Goal: Complete application form

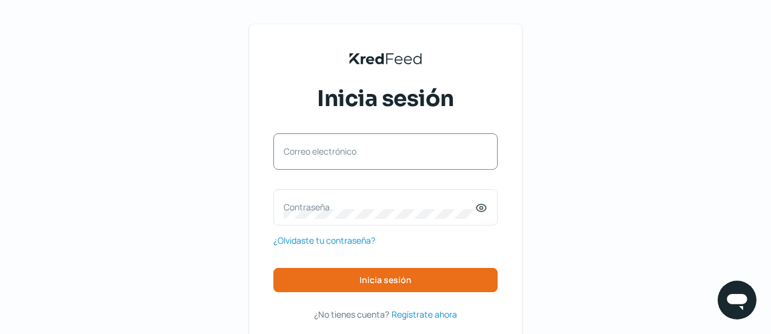
click at [371, 153] on label "Correo electrónico" at bounding box center [380, 151] width 192 height 12
click at [371, 153] on input "Correo electrónico" at bounding box center [386, 157] width 204 height 11
click at [381, 153] on div "Correo electrónico" at bounding box center [385, 151] width 224 height 36
click at [355, 158] on input "Correo electrónico" at bounding box center [386, 157] width 204 height 11
type input "[EMAIL_ADDRESS][DOMAIN_NAME]"
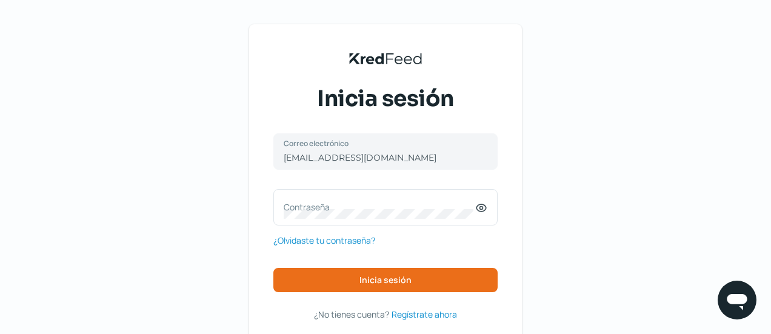
click at [202, 205] on div "KredFeed's Black Logo Inicia sesión [EMAIL_ADDRESS][DOMAIN_NAME] Correo electró…" at bounding box center [385, 196] width 771 height 392
click at [312, 208] on label "Contraseña" at bounding box center [380, 207] width 192 height 12
click at [479, 214] on icon at bounding box center [481, 208] width 12 height 12
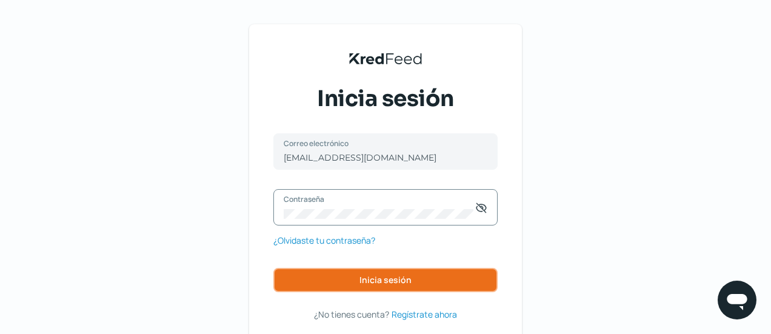
click at [393, 278] on span "Inicia sesión" at bounding box center [385, 280] width 52 height 8
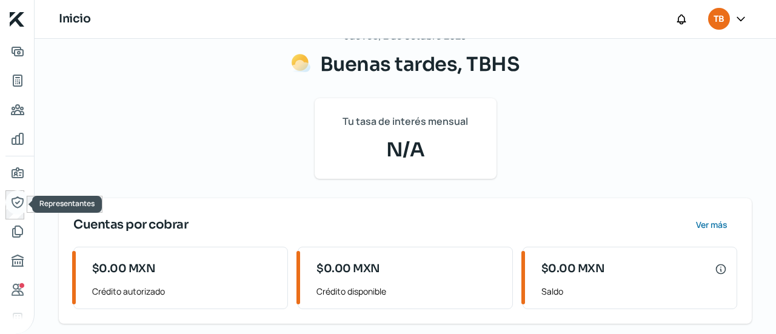
scroll to position [86, 0]
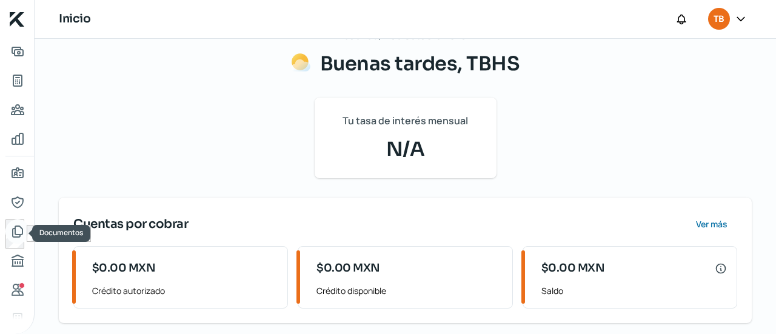
click at [13, 229] on icon "Documentos" at bounding box center [17, 231] width 15 height 15
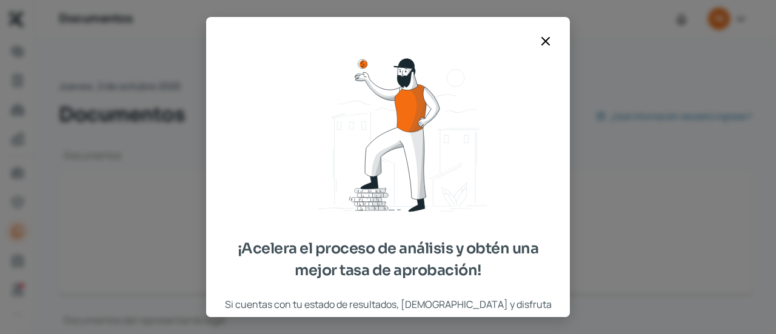
type input "CSF TBHS [DATE].pdf"
type input "Fotografia Frontal Oficina TBHS INGENIERIA.JPG"
type input "Acta Constitutiva TBHS (2.07M).pdf"
type input "Edo de Cuenta TBHS TDD Bancomer [DATE].pdf"
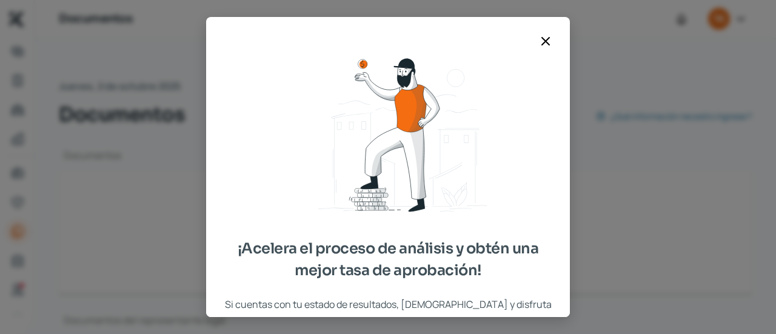
type input "Edo de Cuenta TBHS TDD Bancomer [DATE].pdf"
type input "Edo de Cuenta TBHS TDD Banorte [DATE].PDF"
type input "Edo de Cuenta TBHS TDD Banorte [DATE].pdf"
type input "Edo de Cuenta Dlls TBHS Banorte [DATE].PDF"
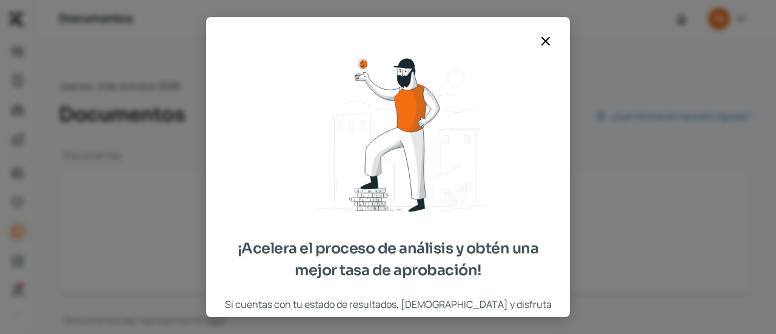
type input "Edo de Cuenta Dlls TBHS Banorte [DATE].pdf"
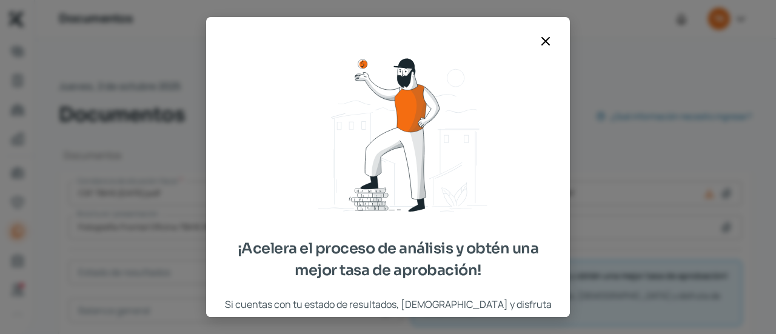
click at [539, 41] on icon at bounding box center [545, 41] width 15 height 15
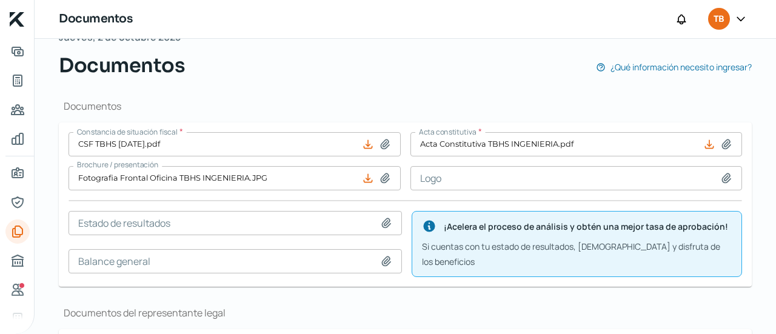
scroll to position [50, 0]
click at [380, 256] on icon at bounding box center [386, 261] width 12 height 12
click at [381, 255] on icon at bounding box center [386, 261] width 12 height 12
type input "C:\fakepath\TBHS BALANCE 08 2025.pdf"
type input "TBHS BALANCE 08 2025.pdf"
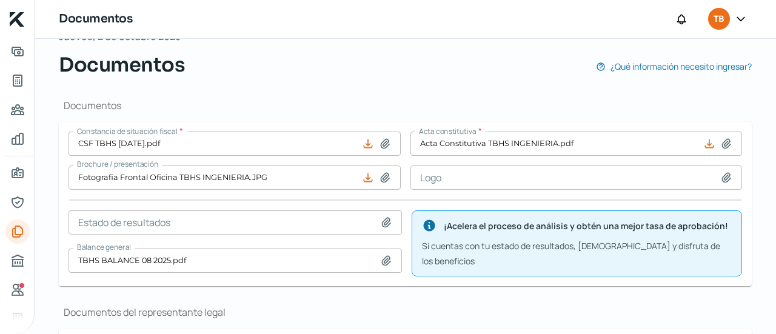
click at [385, 219] on icon at bounding box center [386, 222] width 12 height 12
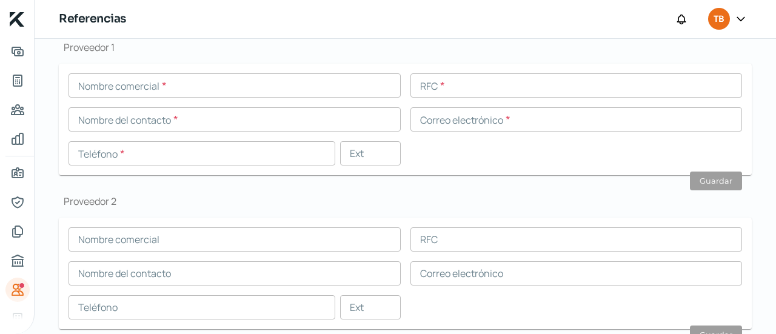
scroll to position [144, 0]
click at [19, 227] on icon "Documentos" at bounding box center [17, 231] width 15 height 15
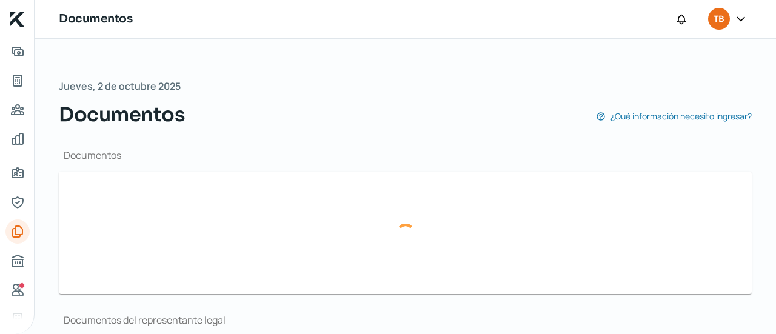
type input "CSF TBHS [DATE].pdf"
type input "Fotografia Frontal Oficina TBHS INGENIERIA.JPG"
type input "TBHS BALANCE 08 2025.pdf"
type input "Acta Constitutiva TBHS (2.07M).pdf"
type input "Edo de Cuenta TBHS TDD Bancomer [DATE].pdf"
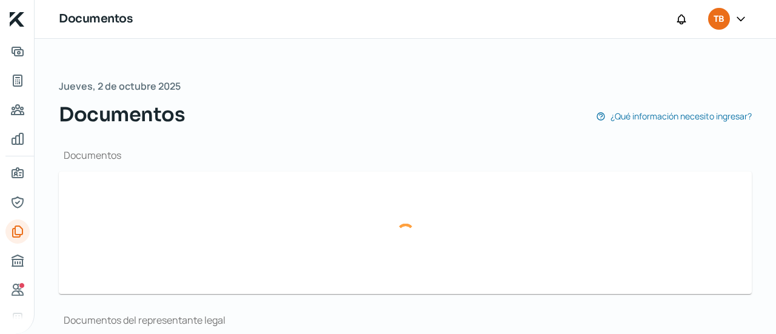
type input "Edo de Cuenta TBHS TDD Bancomer [DATE].pdf"
type input "Edo de Cuenta TBHS TDD Banorte [DATE].PDF"
type input "Edo de Cuenta TBHS TDD Banorte [DATE].pdf"
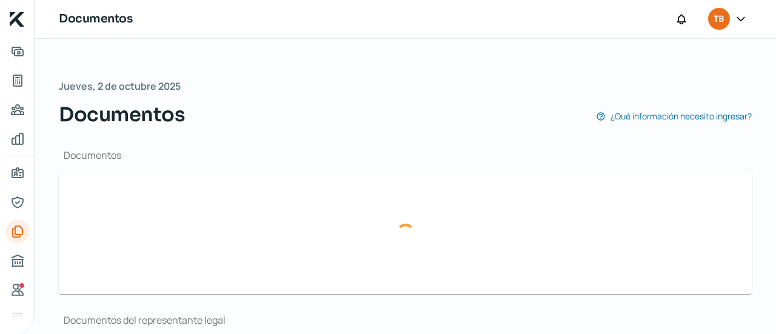
type input "Edo de Cuenta Dlls TBHS Banorte [DATE].PDF"
type input "Edo de Cuenta Dlls TBHS Banorte [DATE].pdf"
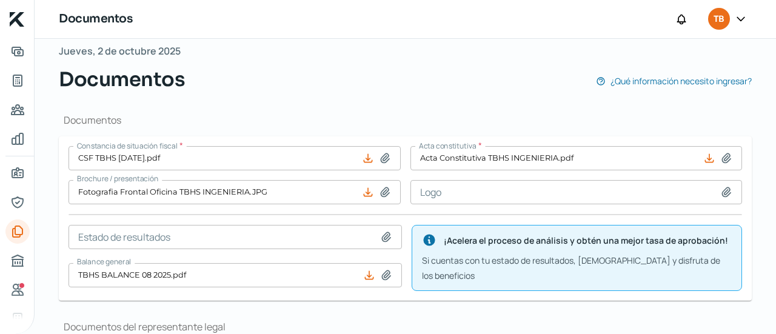
scroll to position [41, 0]
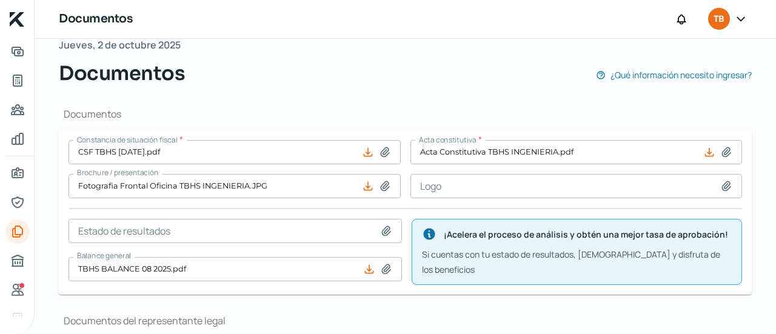
click at [382, 229] on icon at bounding box center [386, 231] width 12 height 12
type input "C:\fakepath\TBHS ER [DATE].pdf"
type input "TBHS ER [DATE].pdf"
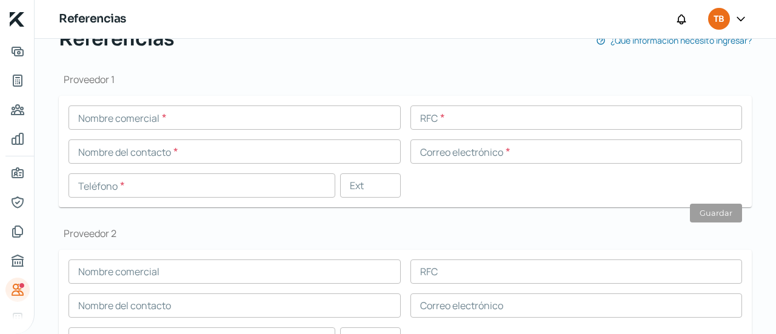
scroll to position [129, 0]
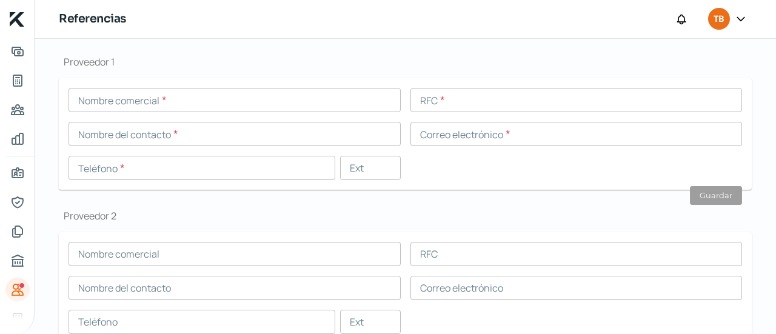
click at [224, 98] on input "text" at bounding box center [234, 100] width 332 height 24
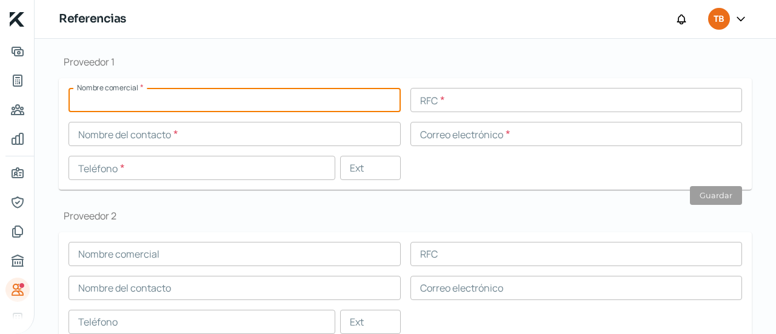
paste input "SMI (Servicio Médico Industrial)"
type input "SMI (Servicio Médico Industrial)"
click at [443, 135] on input "text" at bounding box center [576, 134] width 332 height 24
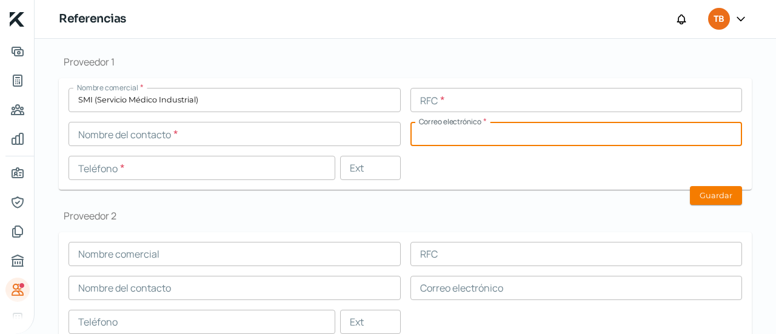
paste input "[EMAIL_ADDRESS][DOMAIN_NAME]"
type input "[EMAIL_ADDRESS][DOMAIN_NAME]"
click at [341, 147] on div "Nombre comercial * SMI (Servicio Médico Industrial) RFC * Nombre del contacto *…" at bounding box center [404, 134] width 673 height 92
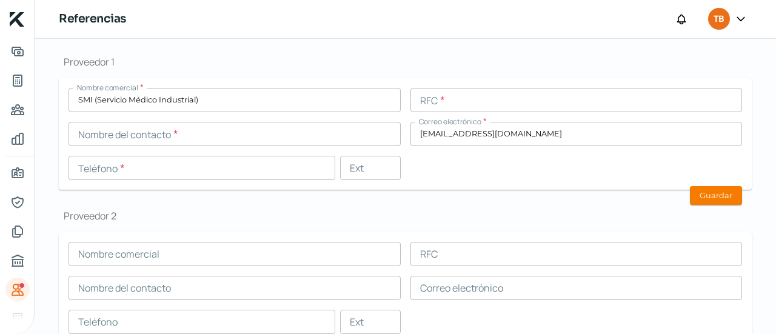
click at [307, 162] on input "text" at bounding box center [201, 168] width 267 height 24
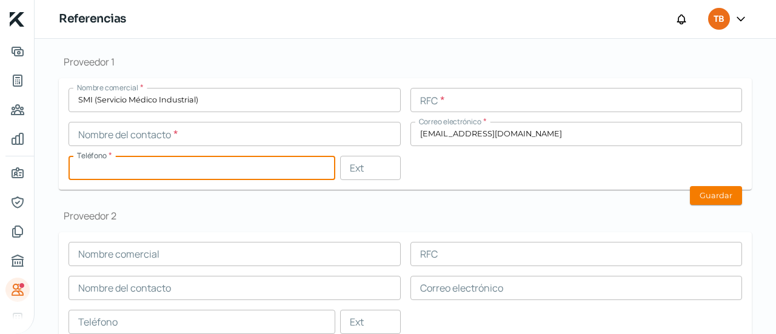
paste input "05 - 0811 - 77"
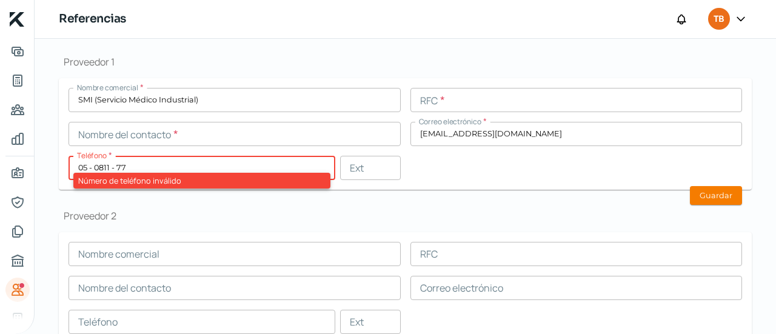
type input "05 - 0811 - 77"
click at [449, 98] on input "text" at bounding box center [576, 100] width 332 height 24
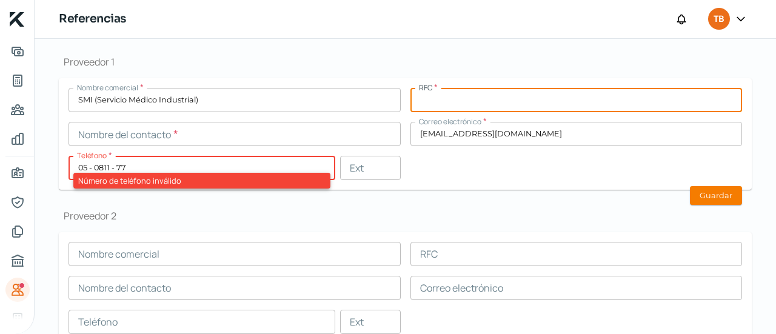
paste input "SMI0508117Q7"
type input "SMI0508117Q7"
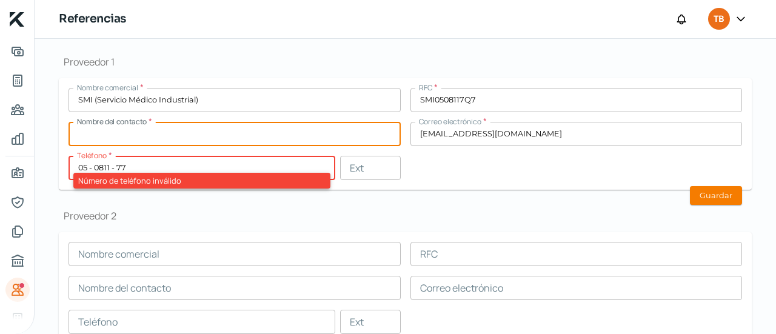
click at [239, 139] on input "text" at bounding box center [234, 134] width 332 height 24
type input "[PERSON_NAME]"
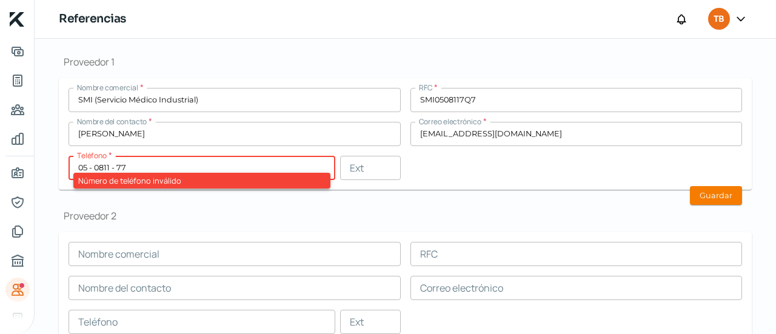
drag, startPoint x: 142, startPoint y: 161, endPoint x: 49, endPoint y: 165, distance: 93.5
click at [50, 165] on div "Falta información para realizar tu análisis Aquí [DATE] Referencias ¿Qué inform…" at bounding box center [405, 305] width 741 height 790
paste input "66 - 2251 - 0923"
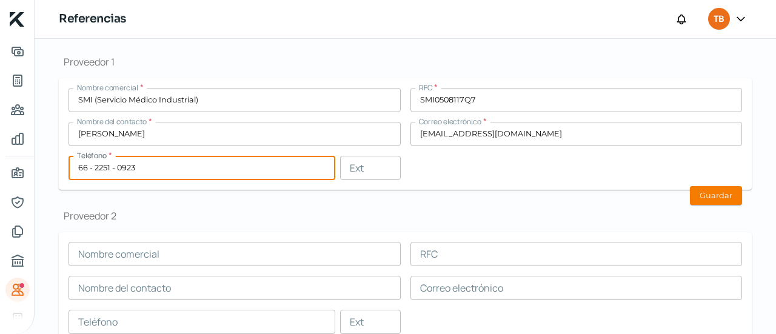
type input "66 - 2251 - 0923"
click at [259, 220] on h1 "Proveedor 2" at bounding box center [405, 215] width 693 height 13
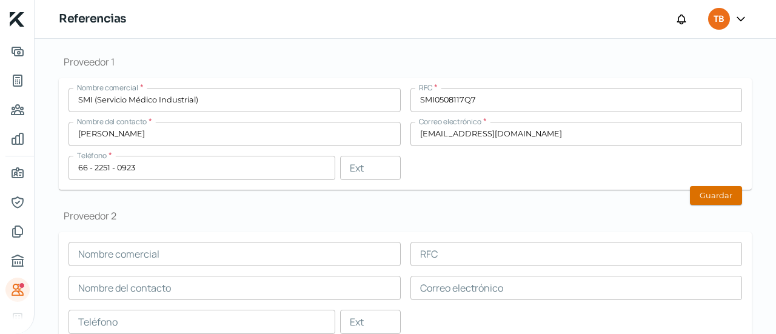
click at [697, 203] on button "Guardar" at bounding box center [716, 195] width 52 height 19
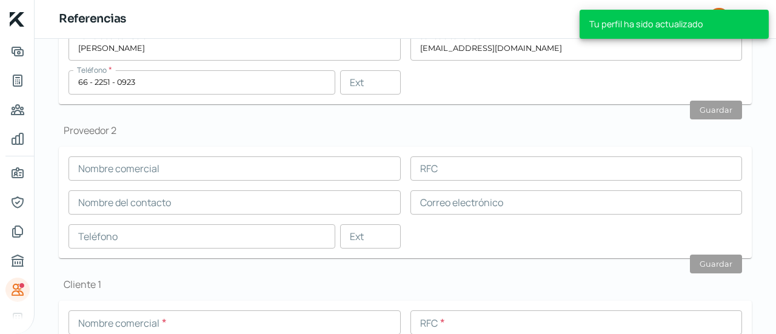
scroll to position [228, 0]
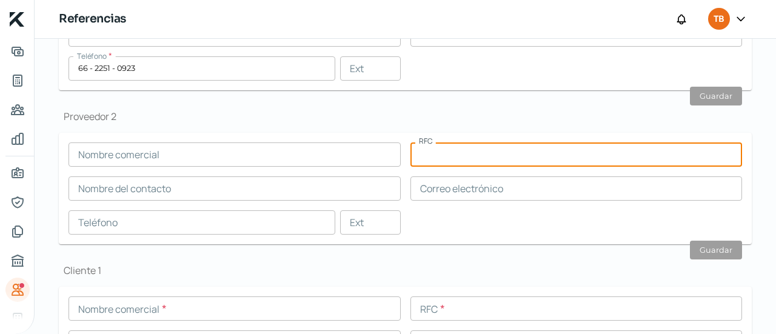
click at [466, 148] on input "text" at bounding box center [576, 154] width 332 height 24
paste input "SAVJ9702049D8"
type input "SAVJ9702049D8"
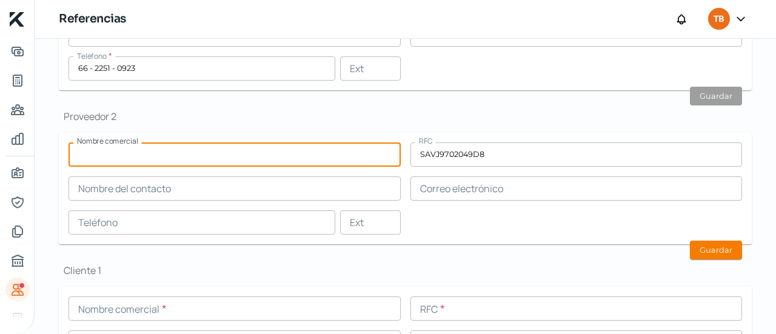
click at [318, 156] on input "text" at bounding box center [234, 154] width 332 height 24
type input "MR Uniformes"
click at [458, 189] on input "text" at bounding box center [576, 188] width 332 height 24
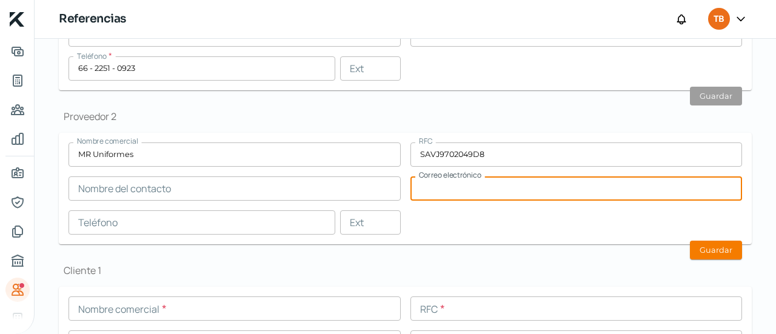
paste input "[PERSON_NAME][EMAIL_ADDRESS][PERSON_NAME][DOMAIN_NAME]"
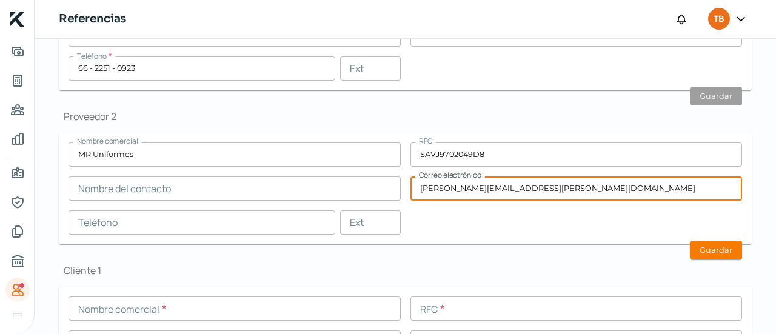
type input "[PERSON_NAME][EMAIL_ADDRESS][PERSON_NAME][DOMAIN_NAME]"
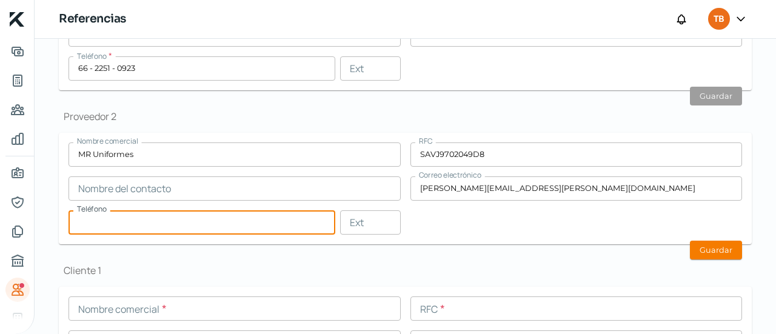
click at [182, 217] on input "text" at bounding box center [201, 222] width 267 height 24
paste input "66 - 2351 - 0998"
type input "66 - 2351 - 0998"
click at [228, 189] on input "text" at bounding box center [234, 188] width 332 height 24
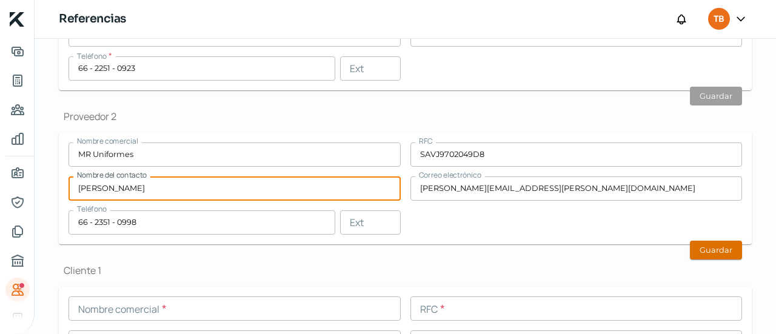
type input "[PERSON_NAME]"
click at [698, 247] on button "Guardar" at bounding box center [716, 250] width 52 height 19
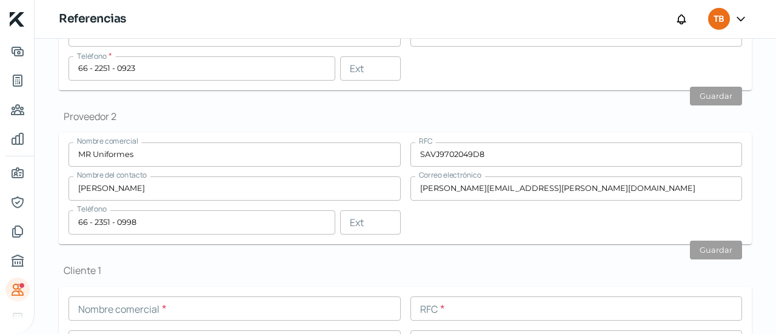
drag, startPoint x: 480, startPoint y: 248, endPoint x: 167, endPoint y: 225, distance: 313.6
click at [245, 238] on div "Proveedor 1 Nombre comercial * SMI (Servicio Médico Industrial) RFC * SMI050811…" at bounding box center [405, 258] width 693 height 645
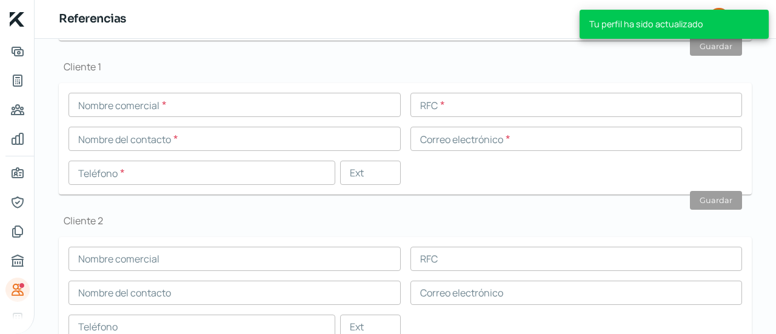
scroll to position [432, 0]
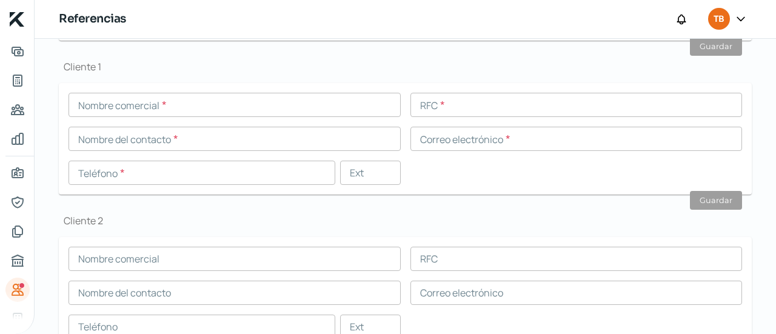
click at [469, 111] on input "text" at bounding box center [576, 105] width 332 height 24
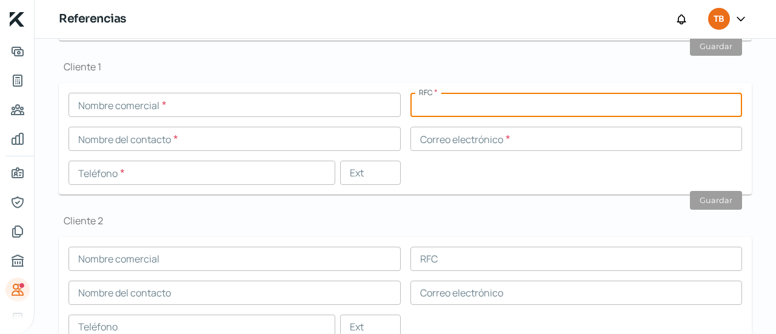
paste input "VAFJ880930748"
type input "VAFJ880930748"
click at [308, 109] on input "text" at bounding box center [234, 105] width 332 height 24
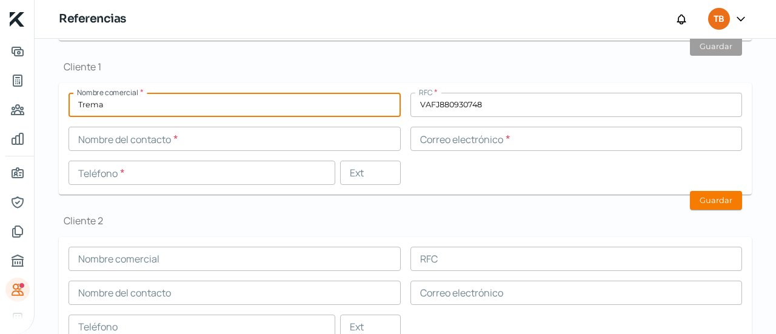
type input "Trema"
click at [184, 141] on input "text" at bounding box center [234, 139] width 332 height 24
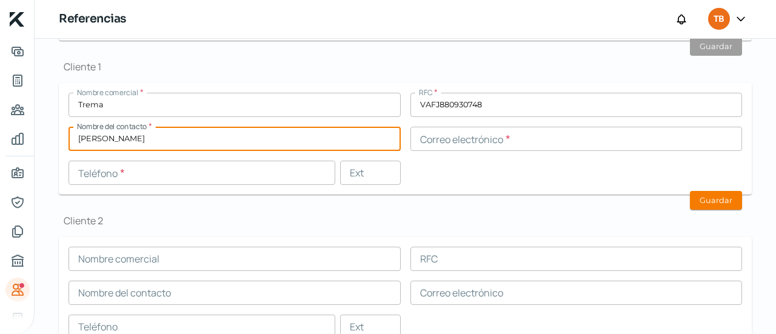
type input "[PERSON_NAME]"
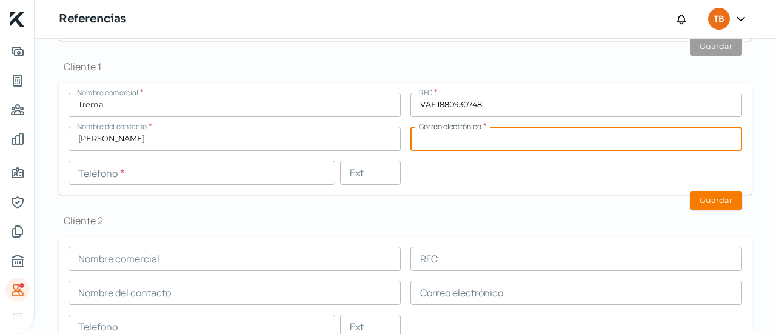
click at [472, 136] on input "text" at bounding box center [576, 139] width 332 height 24
paste input "[EMAIL_ADDRESS][DOMAIN_NAME]"
type input "[EMAIL_ADDRESS][DOMAIN_NAME]"
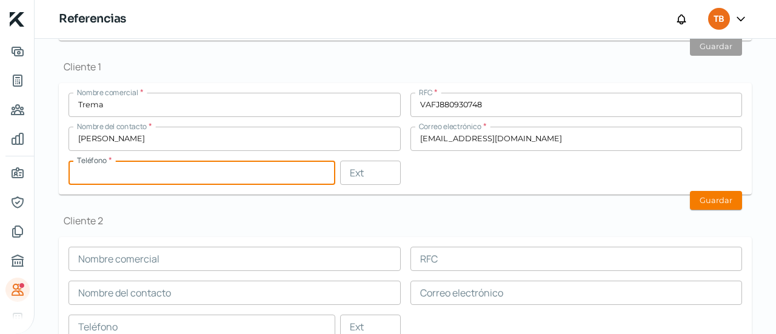
click at [145, 176] on input "text" at bounding box center [201, 173] width 267 height 24
paste input "66 - 2143 - 8855"
type input "66 - 2143 - 8855"
click at [308, 208] on div "Proveedor 1 Nombre comercial * SMI (Servicio Médico Industrial) RFC * SMI050811…" at bounding box center [405, 55] width 693 height 645
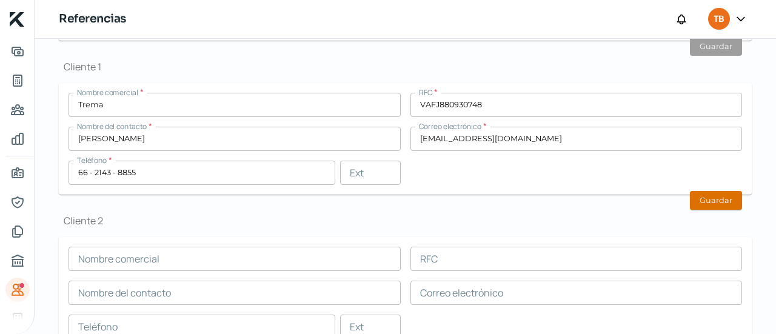
click at [704, 202] on button "Guardar" at bounding box center [716, 200] width 52 height 19
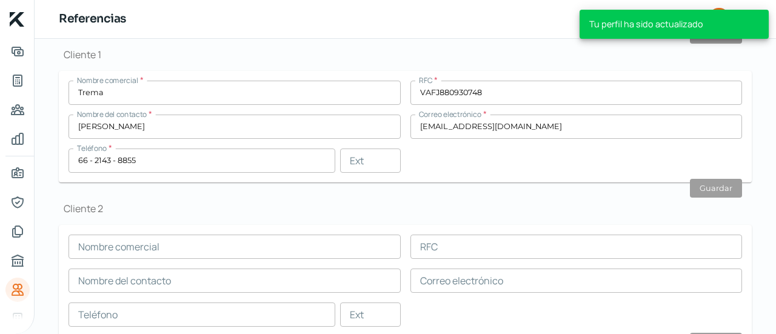
scroll to position [467, 0]
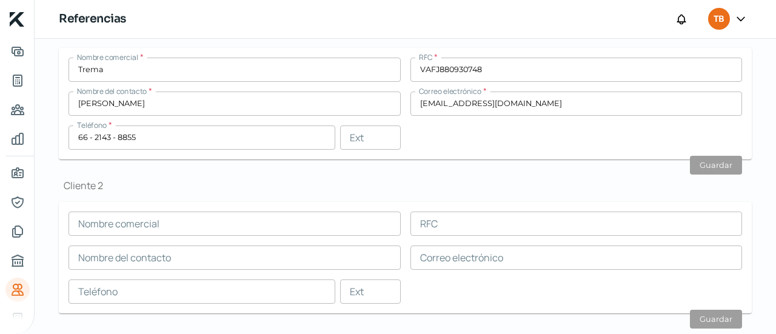
drag, startPoint x: 208, startPoint y: 257, endPoint x: 207, endPoint y: 249, distance: 7.9
click at [208, 257] on input "text" at bounding box center [234, 257] width 332 height 24
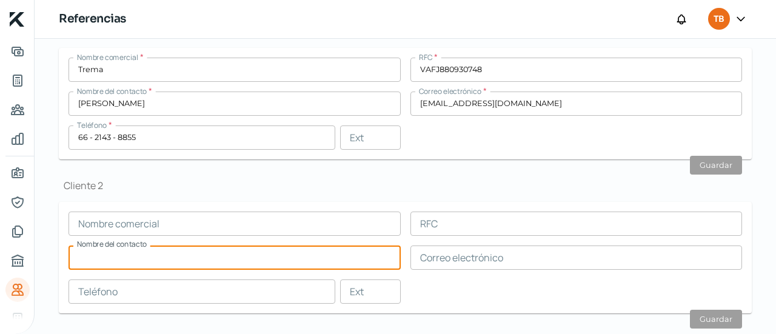
paste input "[PERSON_NAME]"
type input "[PERSON_NAME]"
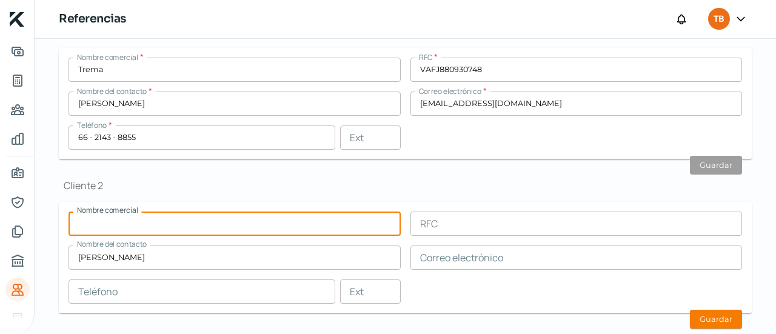
click at [250, 229] on input "text" at bounding box center [234, 224] width 332 height 24
type input "Daco Desarrollos"
click at [450, 229] on input "text" at bounding box center [576, 224] width 332 height 24
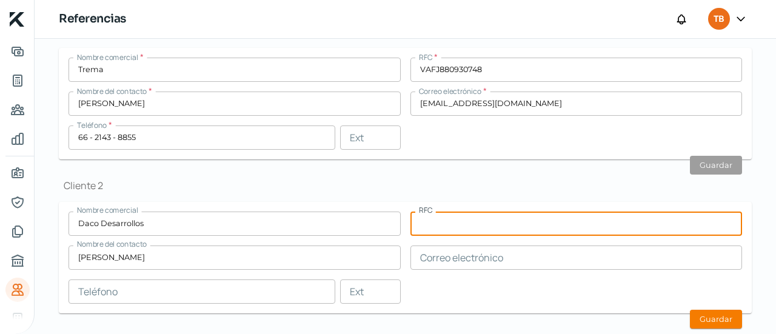
paste input "DEA081014I75"
type input "DEA081014I75"
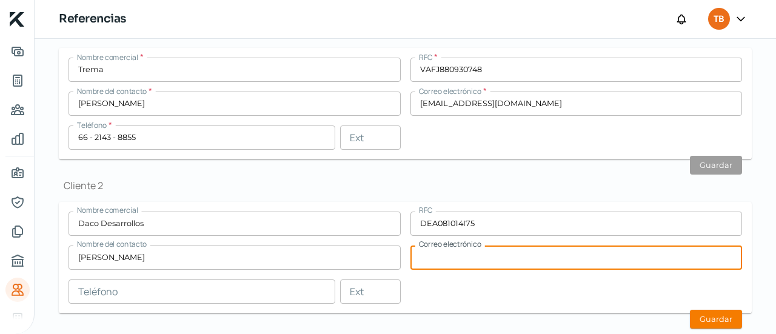
click at [454, 252] on input "text" at bounding box center [576, 257] width 332 height 24
paste input "[EMAIL_ADDRESS][DOMAIN_NAME]"
type input "[EMAIL_ADDRESS][DOMAIN_NAME]"
click at [132, 290] on input "text" at bounding box center [201, 291] width 267 height 24
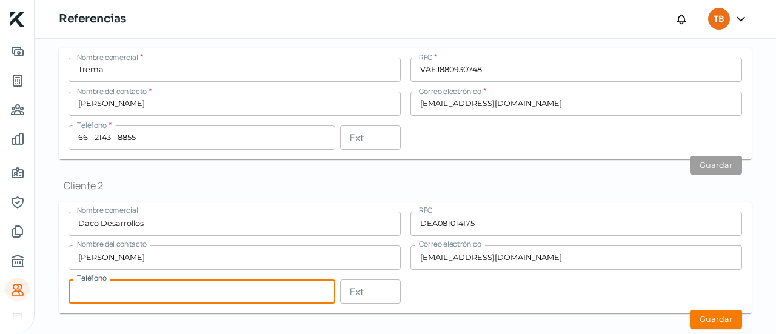
paste input "66 - 2123 - 9970"
type input "66 - 2123 - 9970"
drag, startPoint x: 431, startPoint y: 290, endPoint x: 624, endPoint y: 306, distance: 194.0
click at [432, 290] on div "Nombre comercial Daco Desarrollos RFC DEA081014I75 Nombre del contacto [PERSON_…" at bounding box center [404, 258] width 673 height 92
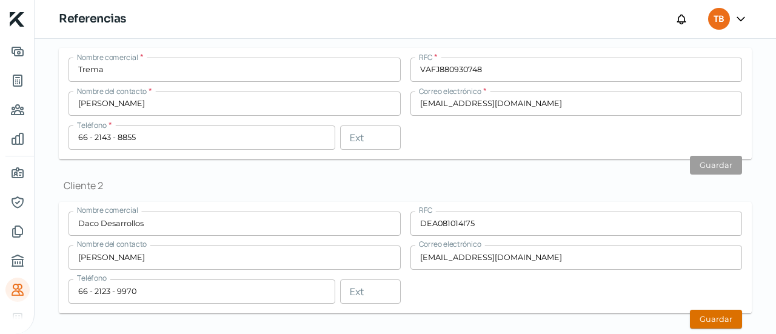
click at [719, 326] on button "Guardar" at bounding box center [716, 319] width 52 height 19
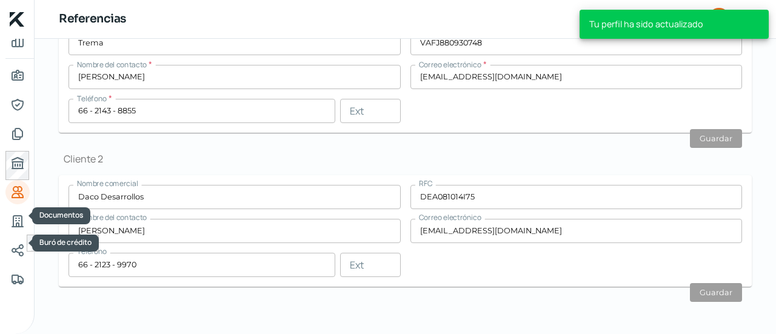
scroll to position [127, 0]
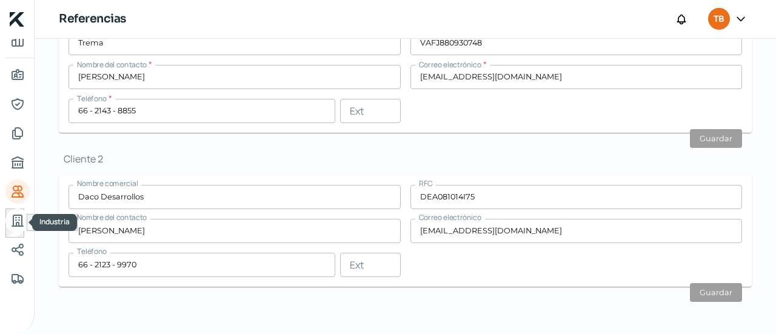
click at [19, 224] on icon "Industria" at bounding box center [17, 220] width 15 height 15
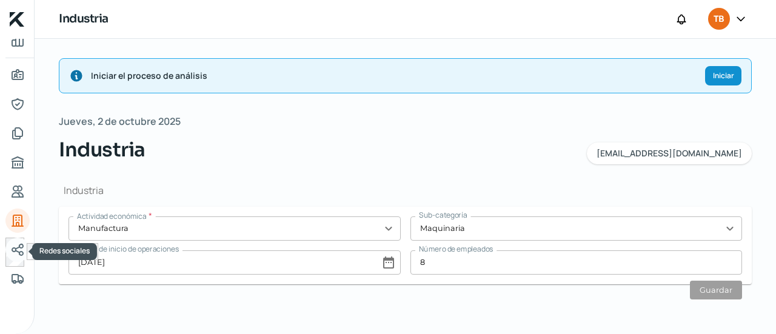
click at [22, 245] on icon "Redes sociales" at bounding box center [17, 249] width 11 height 11
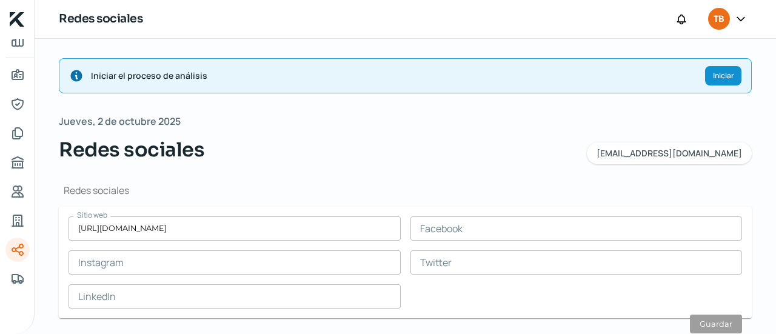
scroll to position [32, 0]
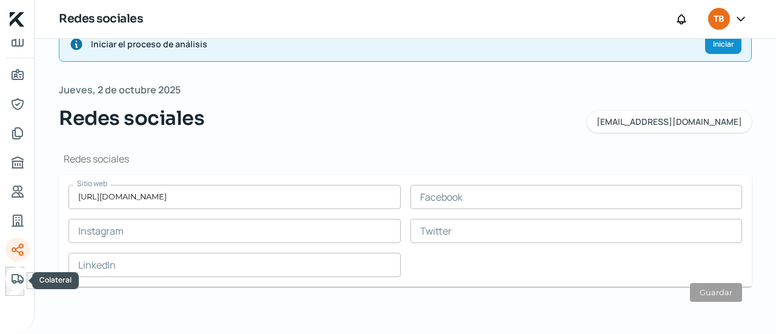
click at [16, 275] on icon "Colateral" at bounding box center [17, 279] width 11 height 8
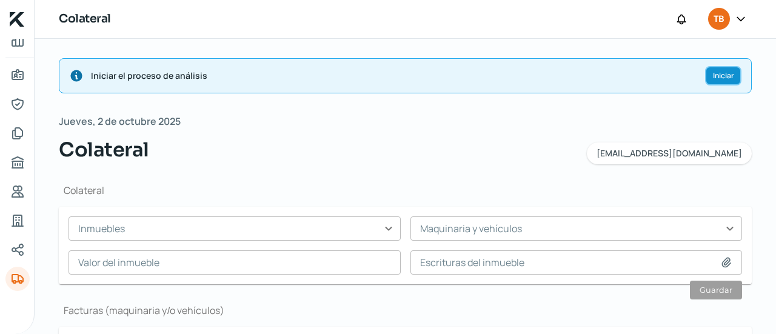
click at [715, 76] on span "Iniciar" at bounding box center [723, 75] width 21 height 7
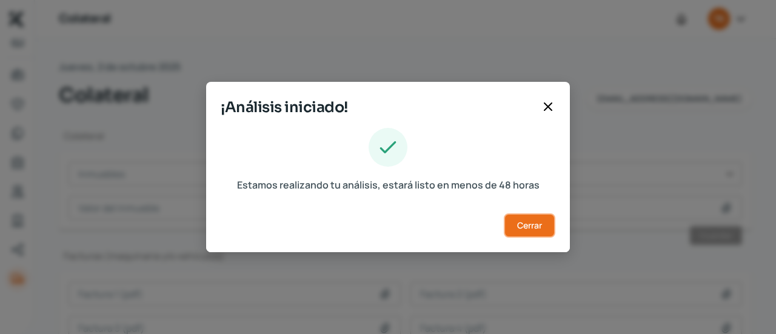
click at [530, 222] on span "Cerrar" at bounding box center [529, 225] width 25 height 8
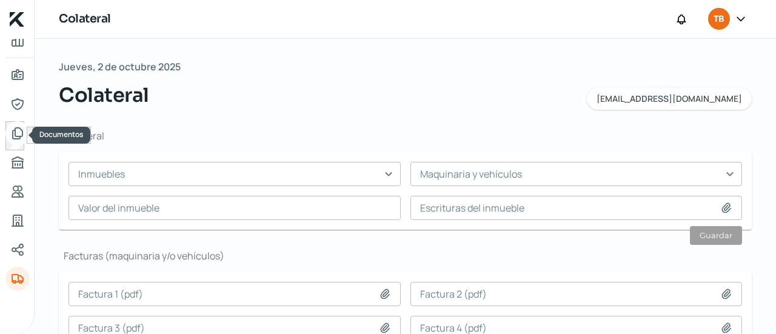
click at [13, 132] on icon "Documentos" at bounding box center [18, 133] width 10 height 11
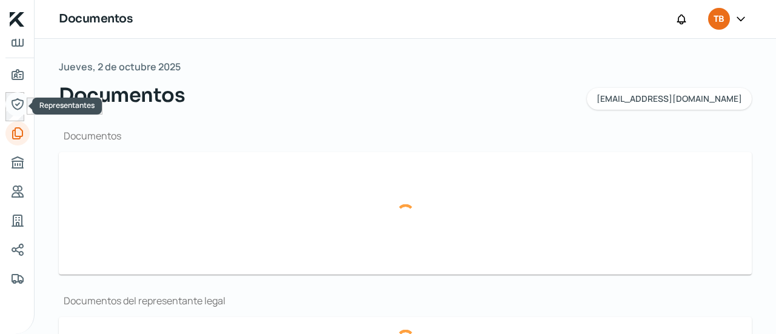
click at [17, 112] on link "Representantes" at bounding box center [17, 104] width 24 height 24
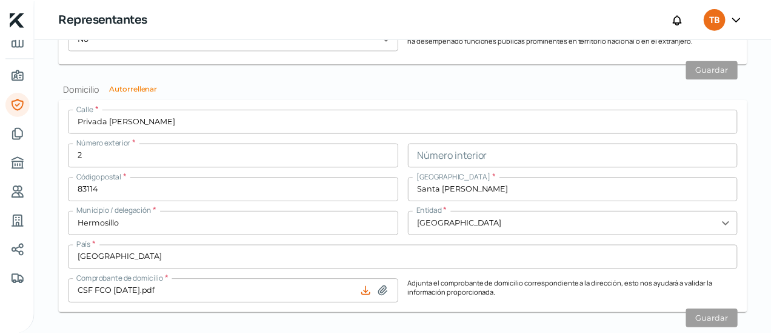
scroll to position [1214, 0]
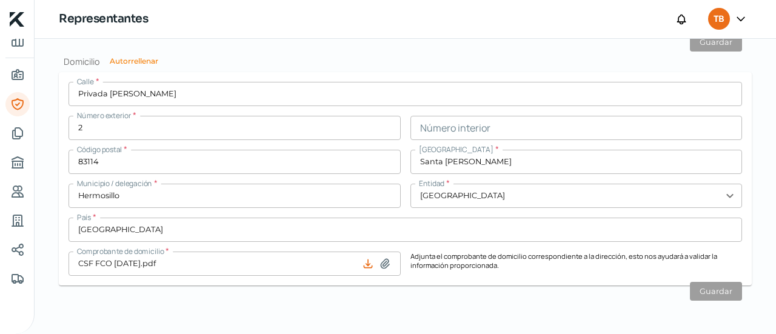
click at [739, 18] on icon at bounding box center [741, 19] width 12 height 12
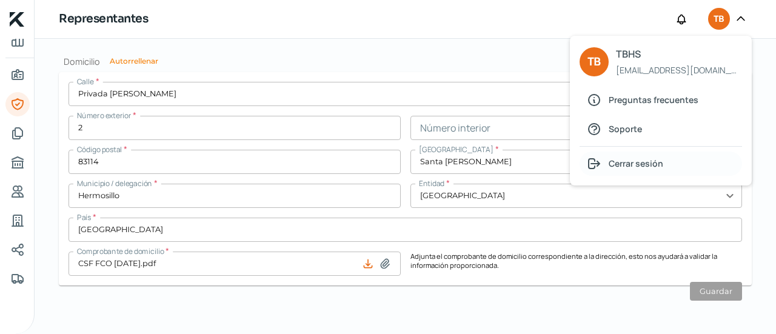
click at [636, 164] on span "Cerrar sesión" at bounding box center [636, 163] width 55 height 15
